Goal: Book appointment/travel/reservation

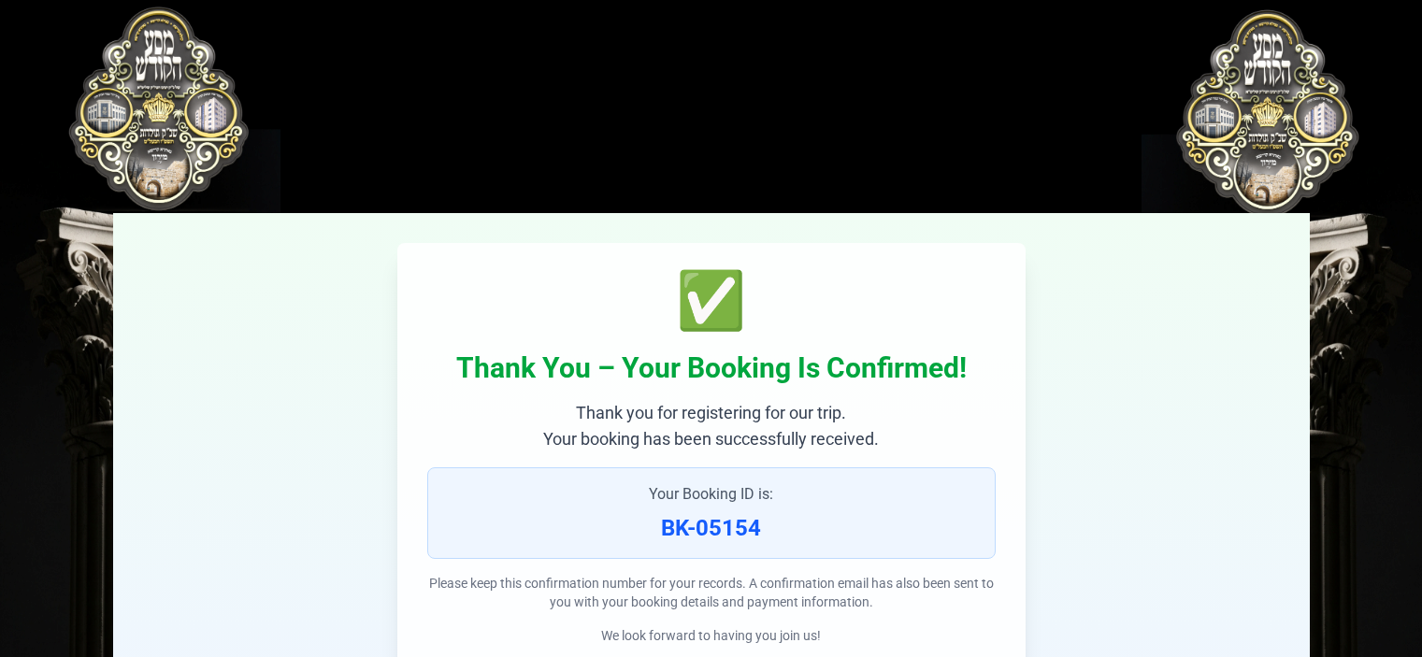
scroll to position [92, 0]
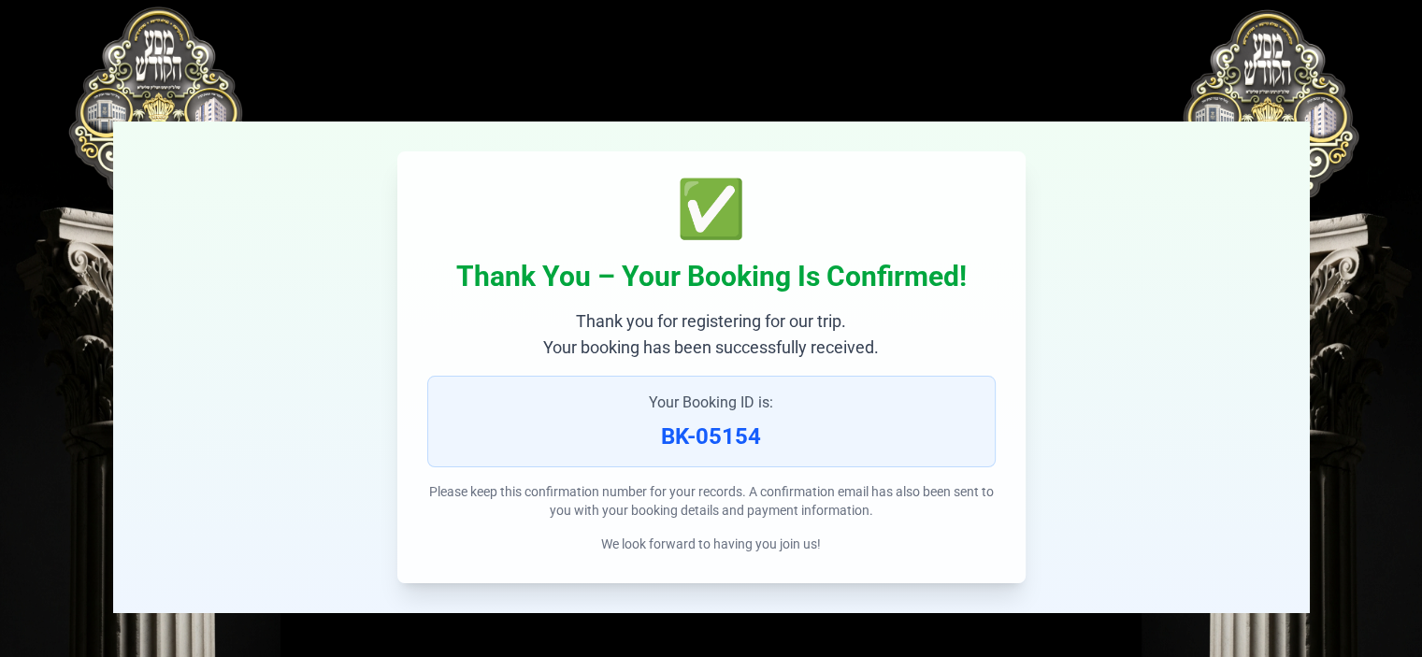
click at [688, 209] on div "✅" at bounding box center [711, 209] width 568 height 56
click at [1203, 187] on div "✅ Thank You – Your Booking Is Confirmed! Thank you for registering for our trip…" at bounding box center [711, 368] width 1197 height 492
click at [269, 134] on div "✅ Thank You – Your Booking Is Confirmed! Thank you for registering for our trip…" at bounding box center [711, 368] width 1197 height 492
click at [217, 60] on div "✅ Thank You – Your Booking Is Confirmed! Thank you for registering for our trip…" at bounding box center [711, 283] width 1197 height 660
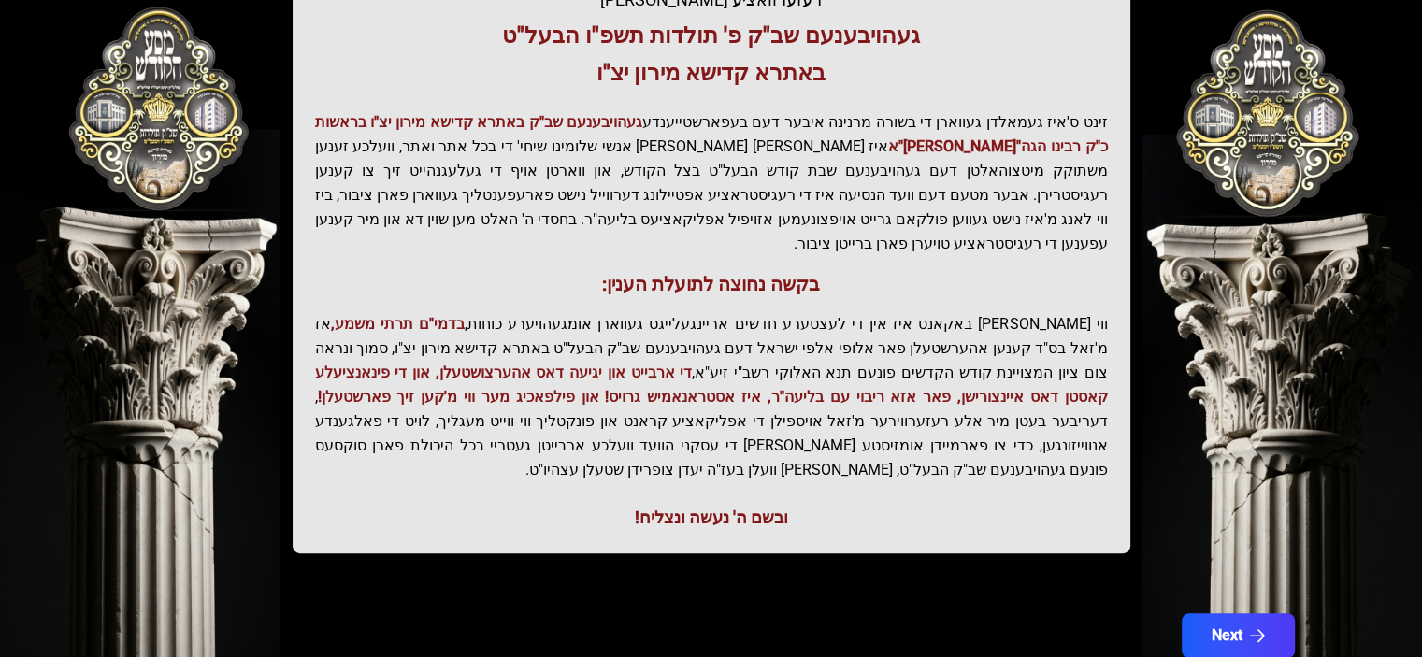
scroll to position [424, 0]
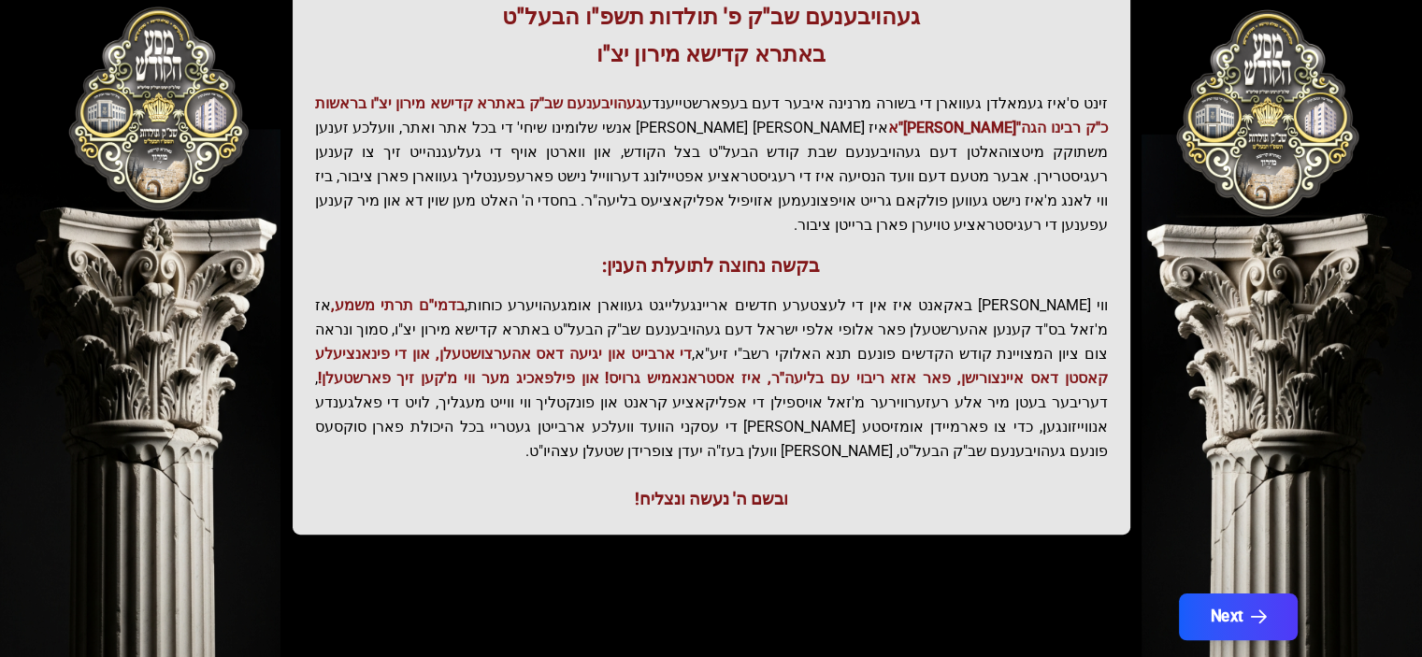
click at [1231, 594] on button "Next" at bounding box center [1237, 617] width 119 height 47
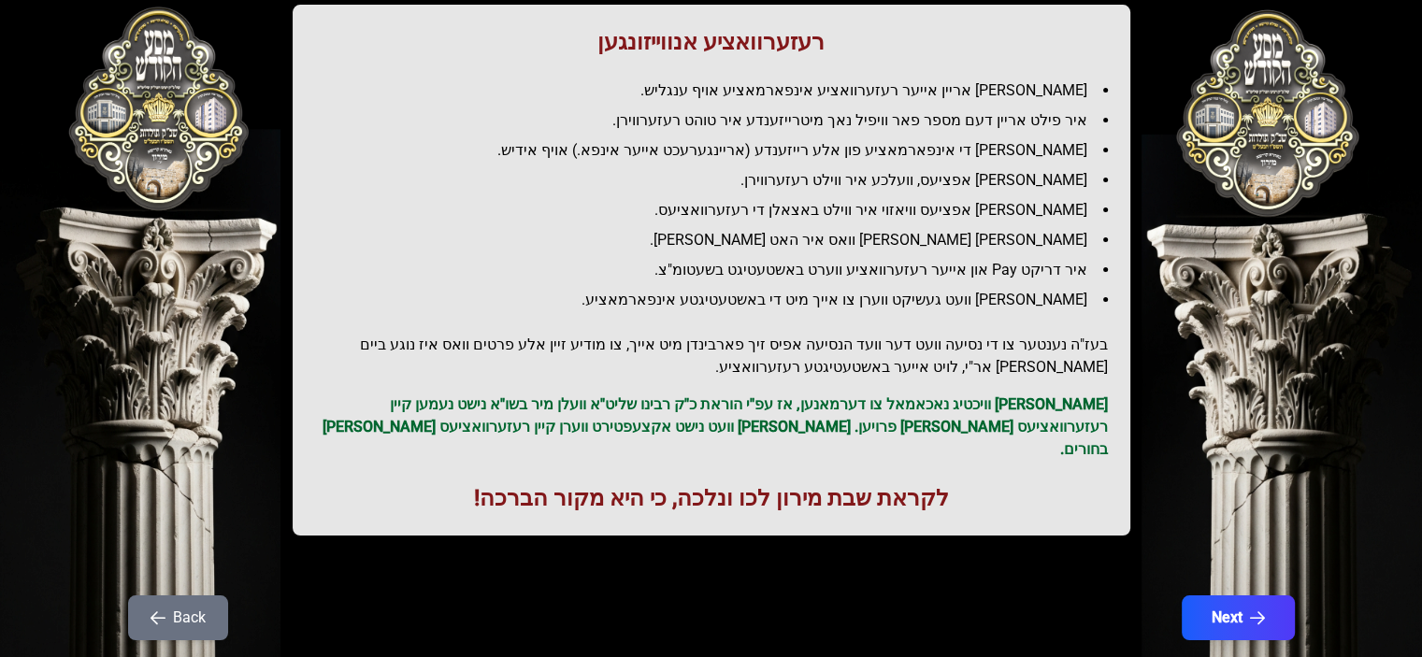
scroll to position [247, 0]
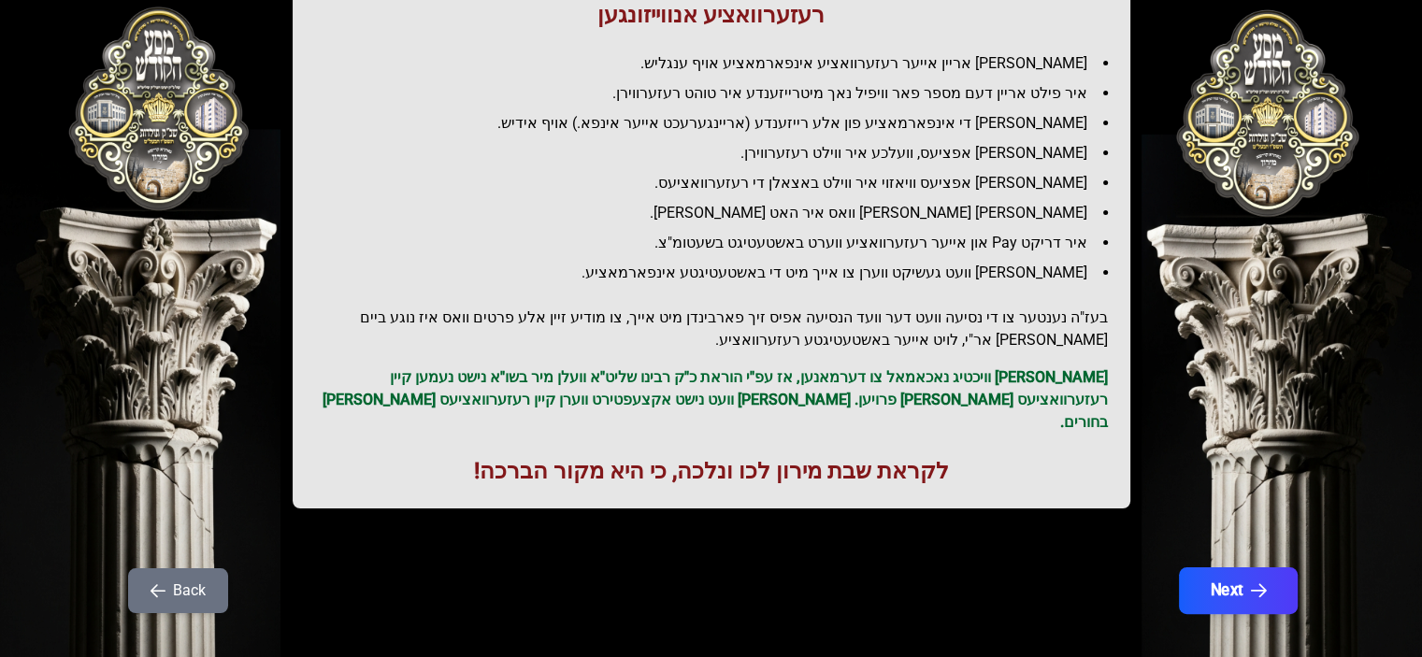
click at [1217, 571] on button "Next" at bounding box center [1237, 590] width 119 height 47
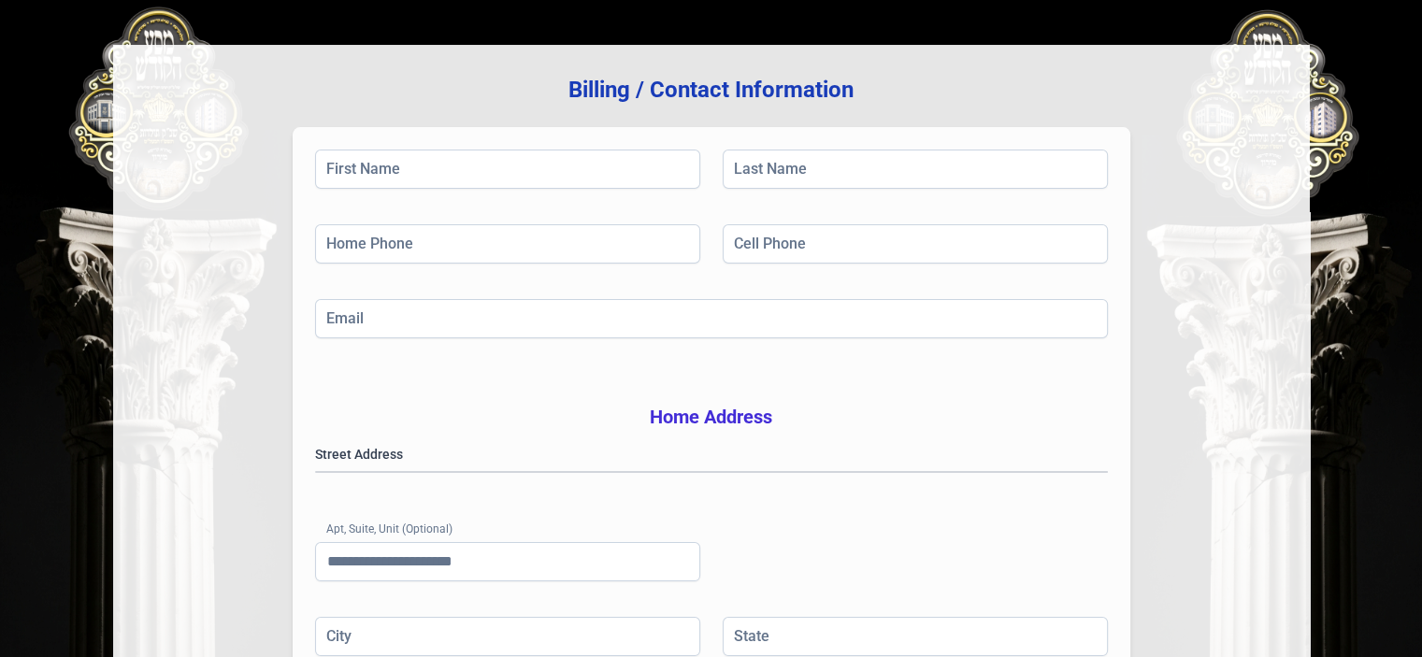
scroll to position [499, 0]
